Goal: Task Accomplishment & Management: Manage account settings

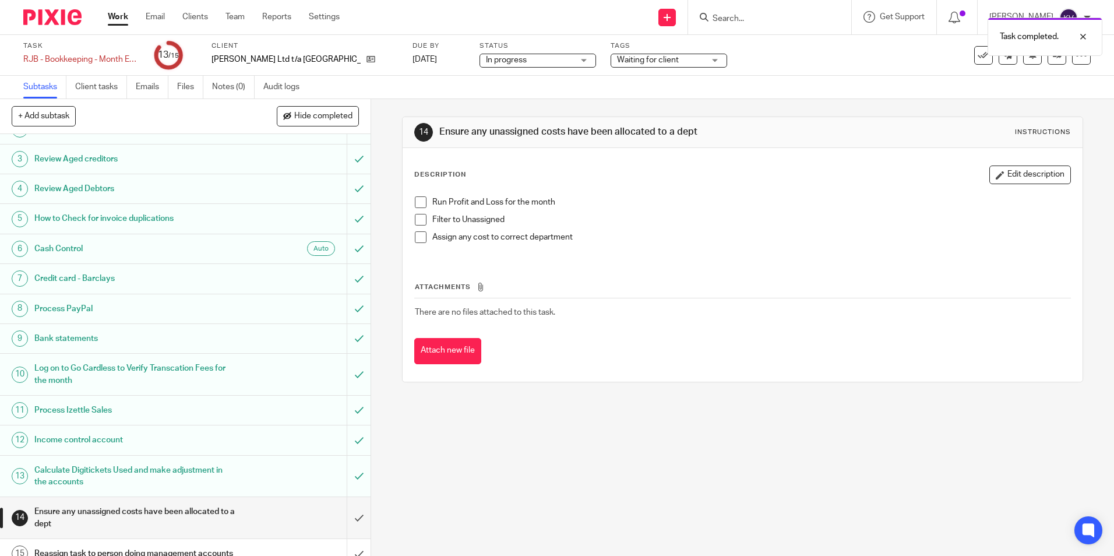
scroll to position [75, 0]
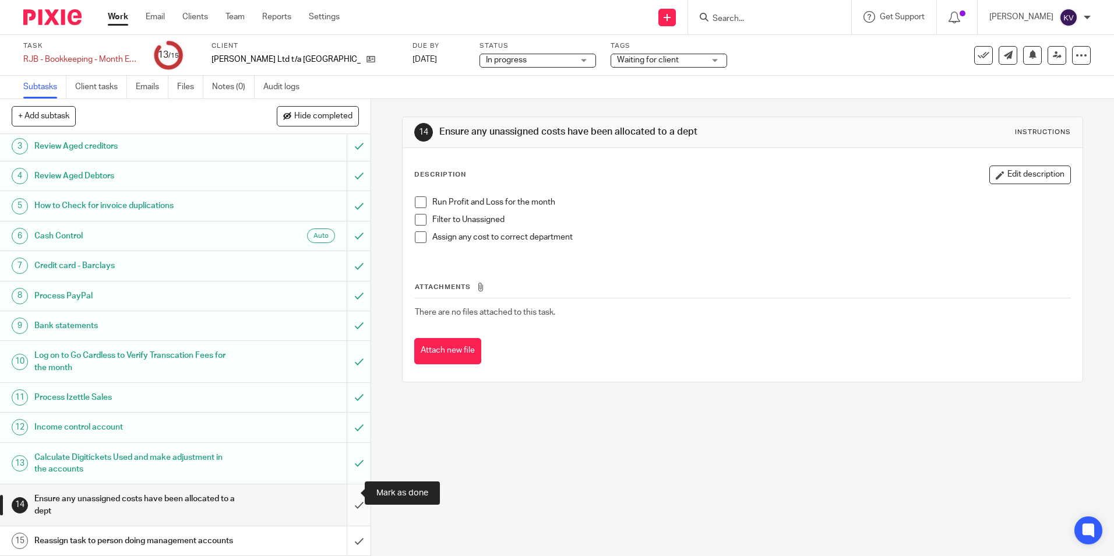
click at [346, 491] on input "submit" at bounding box center [185, 504] width 371 height 41
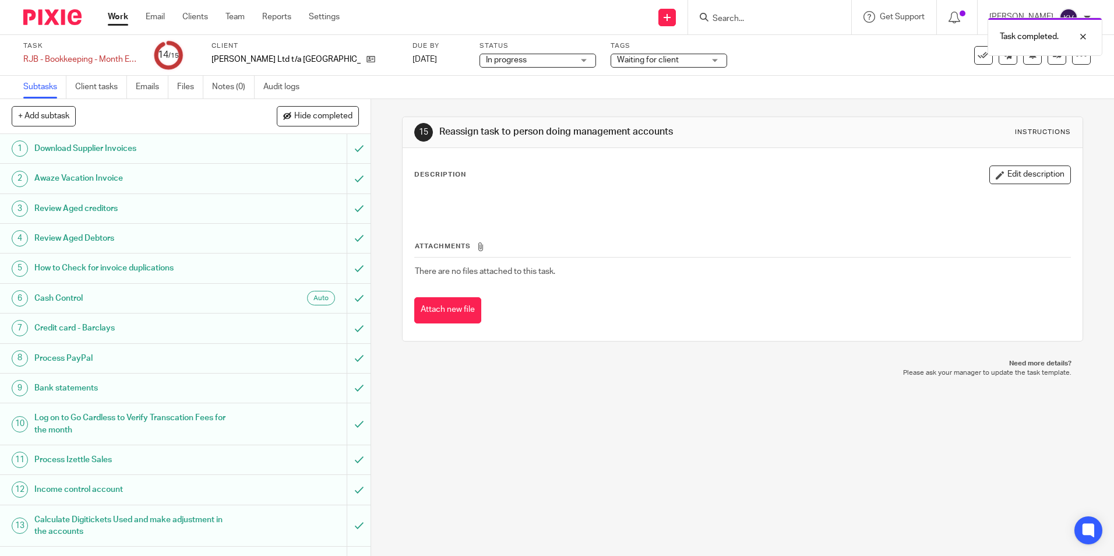
scroll to position [75, 0]
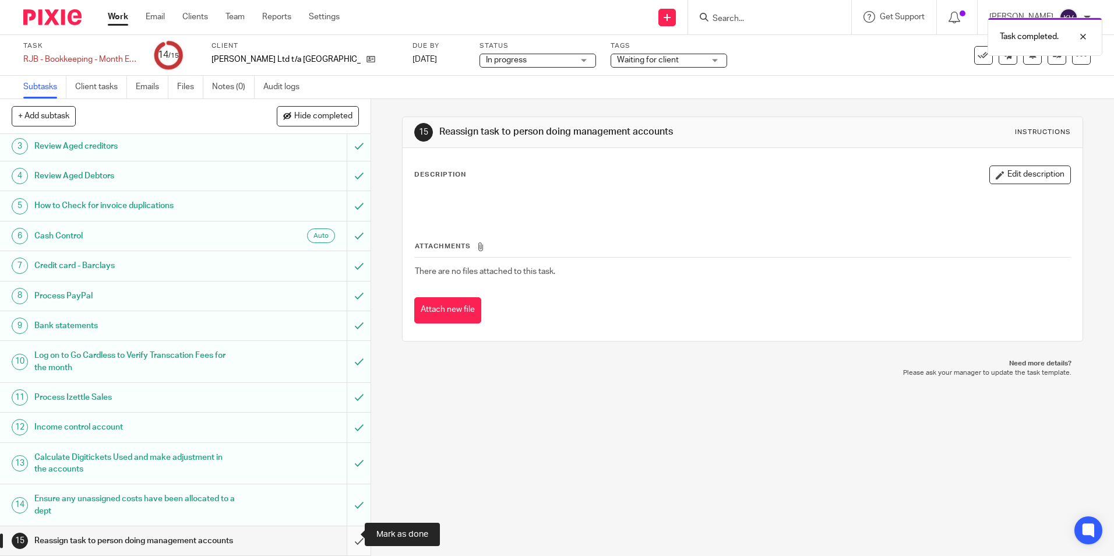
click at [347, 537] on input "submit" at bounding box center [185, 540] width 371 height 29
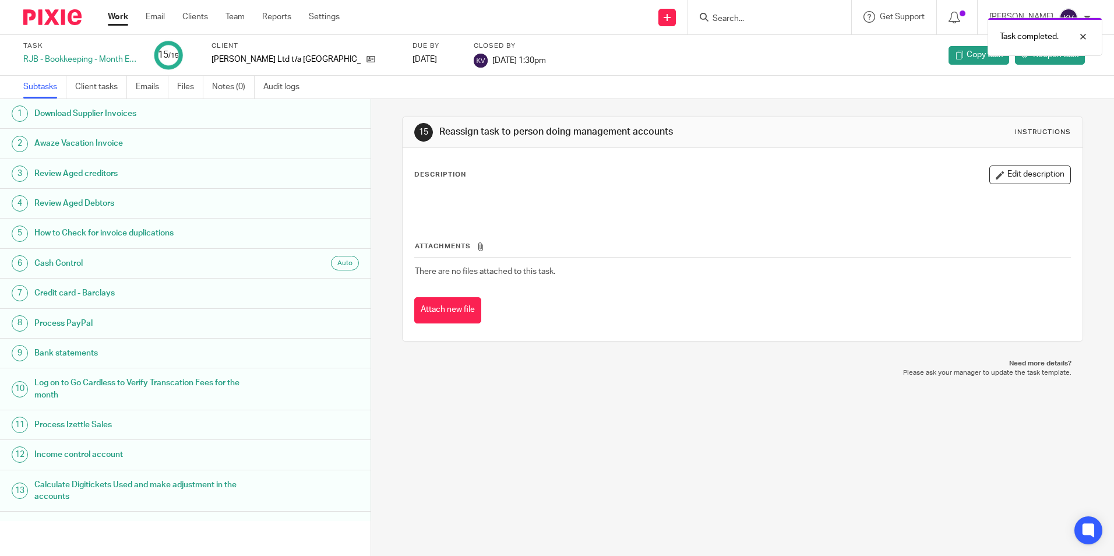
click at [112, 19] on link "Work" at bounding box center [118, 17] width 20 height 12
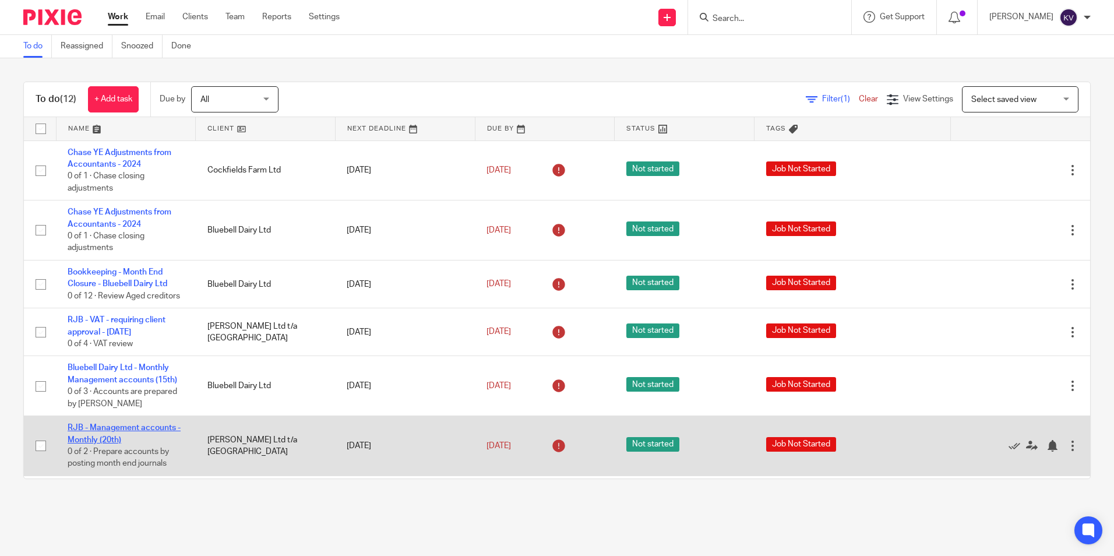
click at [79, 432] on link "RJB - Management accounts - Monthly (20th)" at bounding box center [124, 434] width 113 height 20
